Goal: Transaction & Acquisition: Purchase product/service

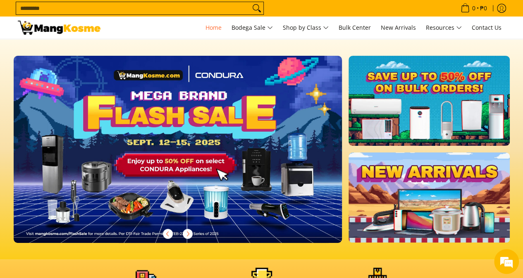
click at [188, 5] on input "Search..." at bounding box center [133, 8] width 234 height 12
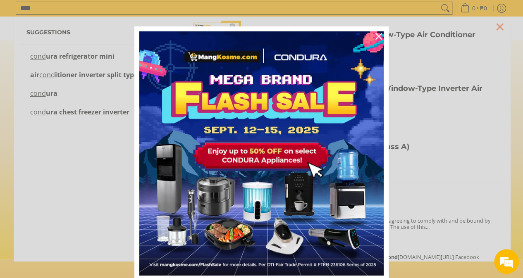
scroll to position [0, 329]
click at [376, 35] on icon "close icon" at bounding box center [379, 36] width 7 height 7
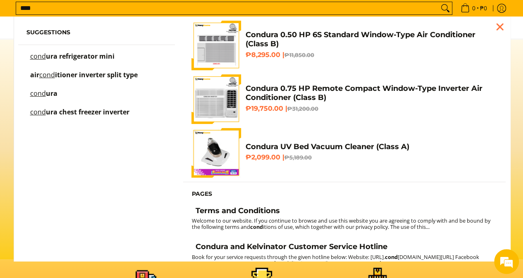
drag, startPoint x: 161, startPoint y: 11, endPoint x: 166, endPoint y: 14, distance: 6.5
click at [161, 10] on input "****" at bounding box center [227, 8] width 423 height 12
type input "**********"
click at [439, 2] on button "Search" at bounding box center [445, 8] width 13 height 12
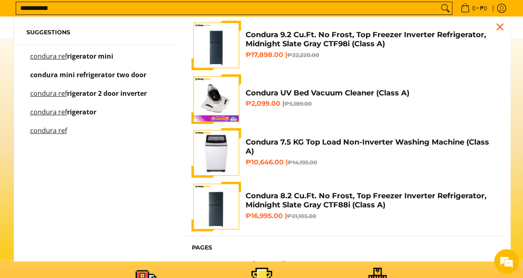
scroll to position [0, 657]
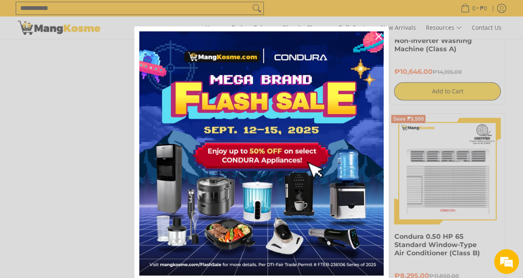
scroll to position [33, 0]
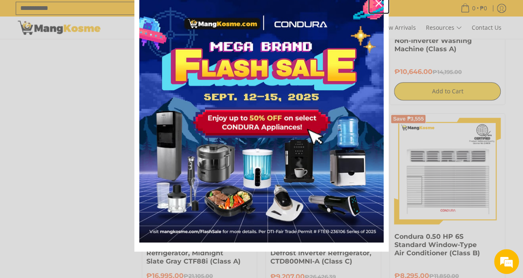
click at [376, 0] on icon "close icon" at bounding box center [379, 3] width 7 height 7
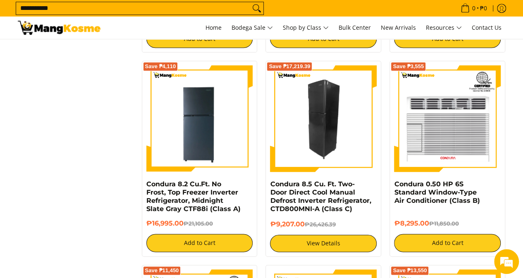
scroll to position [414, 0]
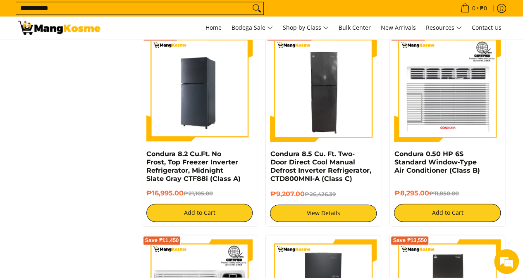
click at [188, 80] on img at bounding box center [199, 88] width 107 height 107
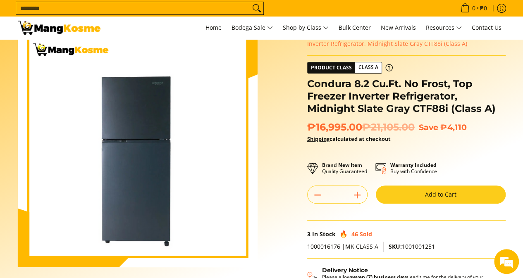
scroll to position [41, 0]
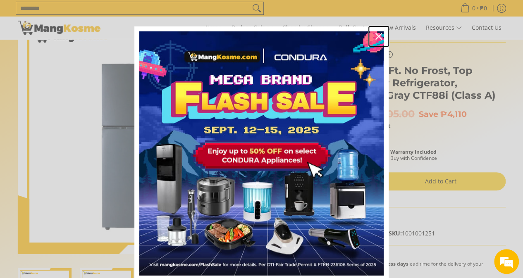
click at [374, 32] on div "Close" at bounding box center [378, 36] width 13 height 13
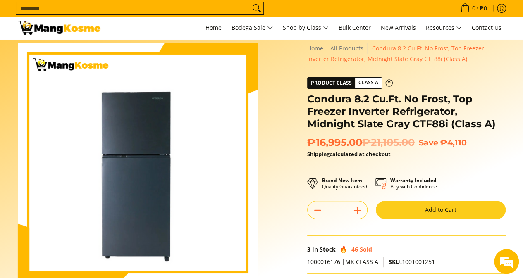
scroll to position [0, 0]
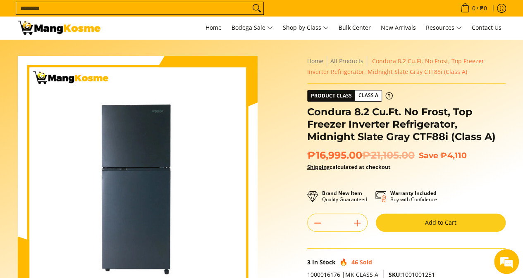
click at [418, 225] on button "Add to Cart" at bounding box center [441, 223] width 130 height 18
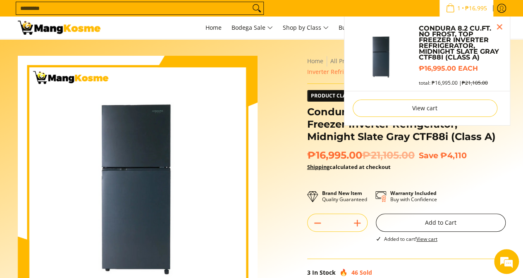
click at [414, 223] on button "Add to Cart" at bounding box center [441, 223] width 130 height 18
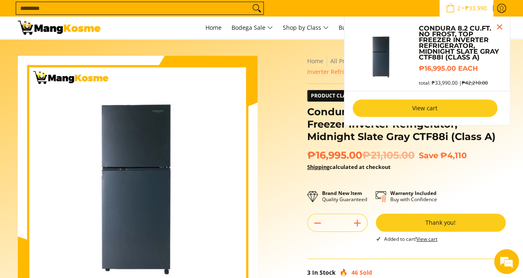
click at [427, 111] on link "View cart" at bounding box center [425, 108] width 145 height 17
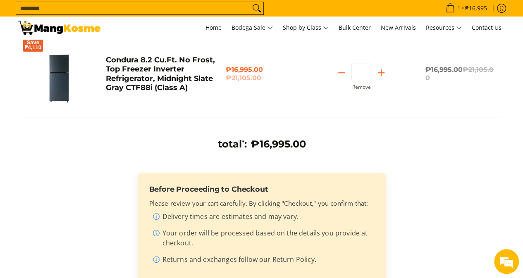
scroll to position [165, 0]
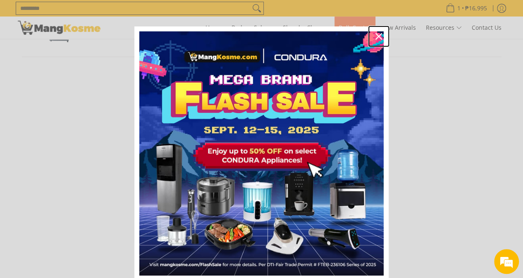
click at [376, 34] on icon "close icon" at bounding box center [379, 36] width 7 height 7
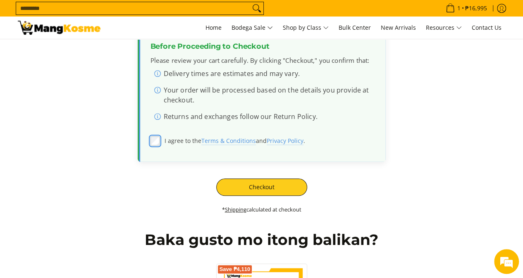
scroll to position [0, 0]
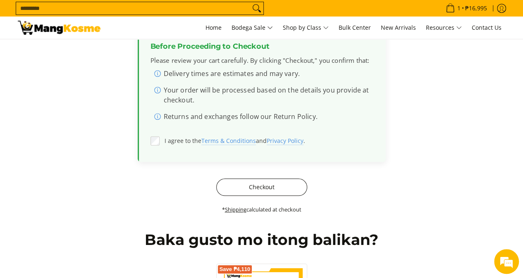
click at [272, 193] on button "Checkout" at bounding box center [261, 187] width 91 height 17
